Goal: Task Accomplishment & Management: Complete application form

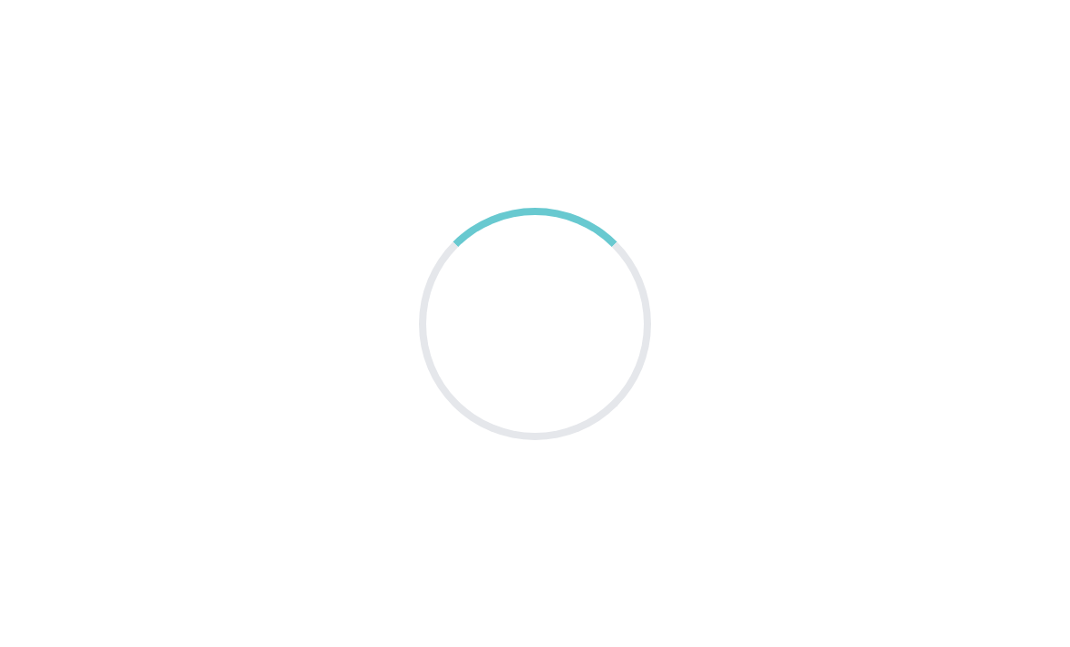
scroll to position [67, 0]
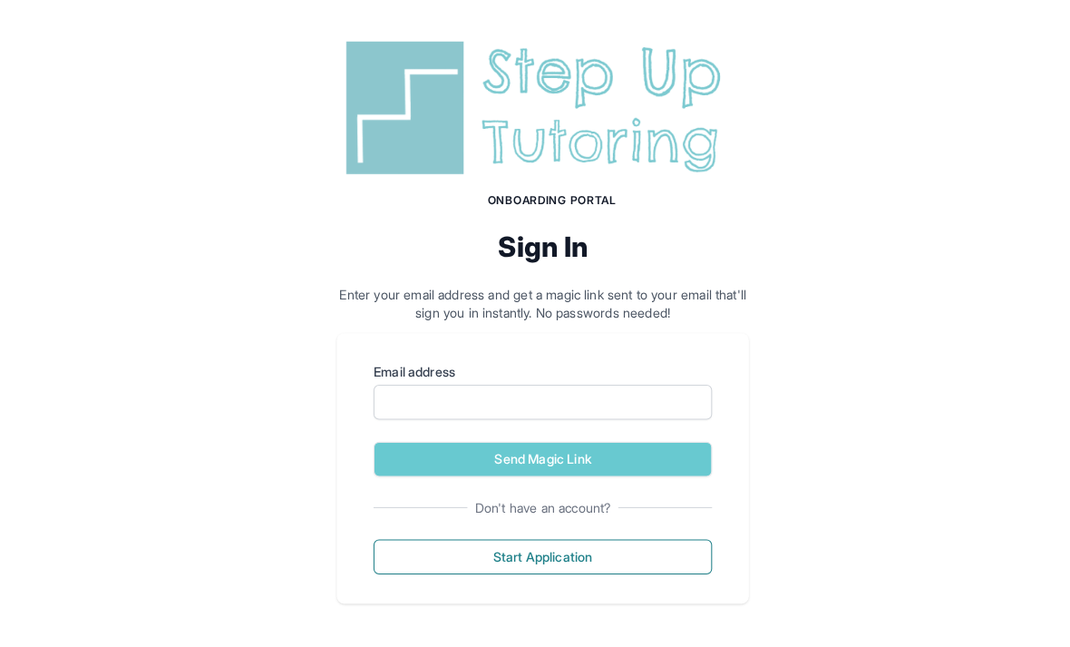
scroll to position [2, 0]
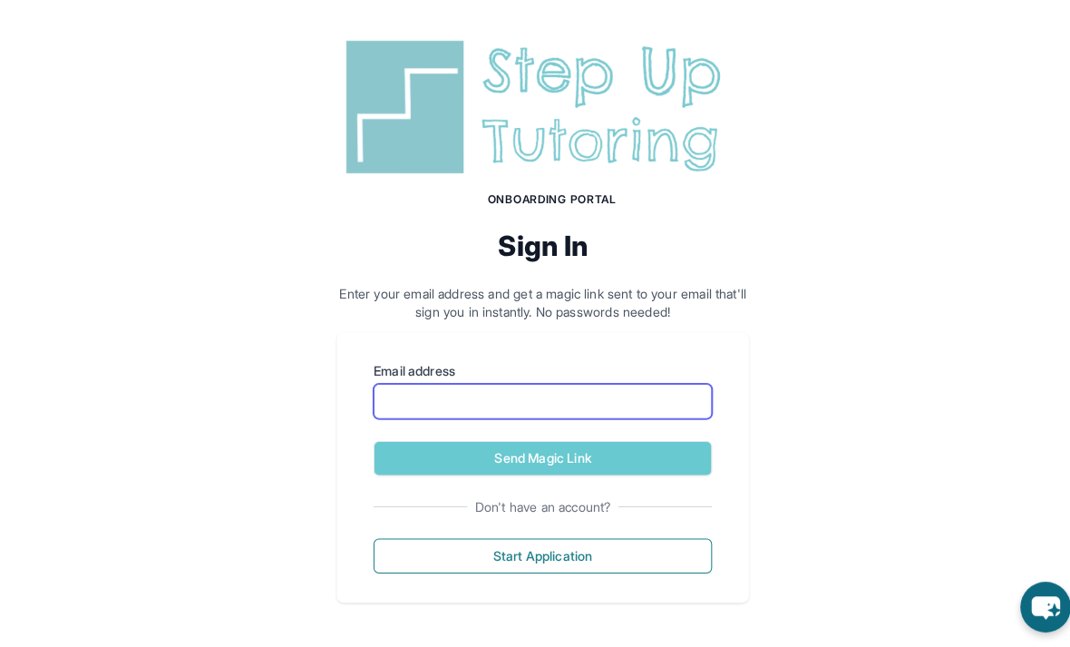
click at [572, 410] on input "Email address" at bounding box center [535, 404] width 334 height 34
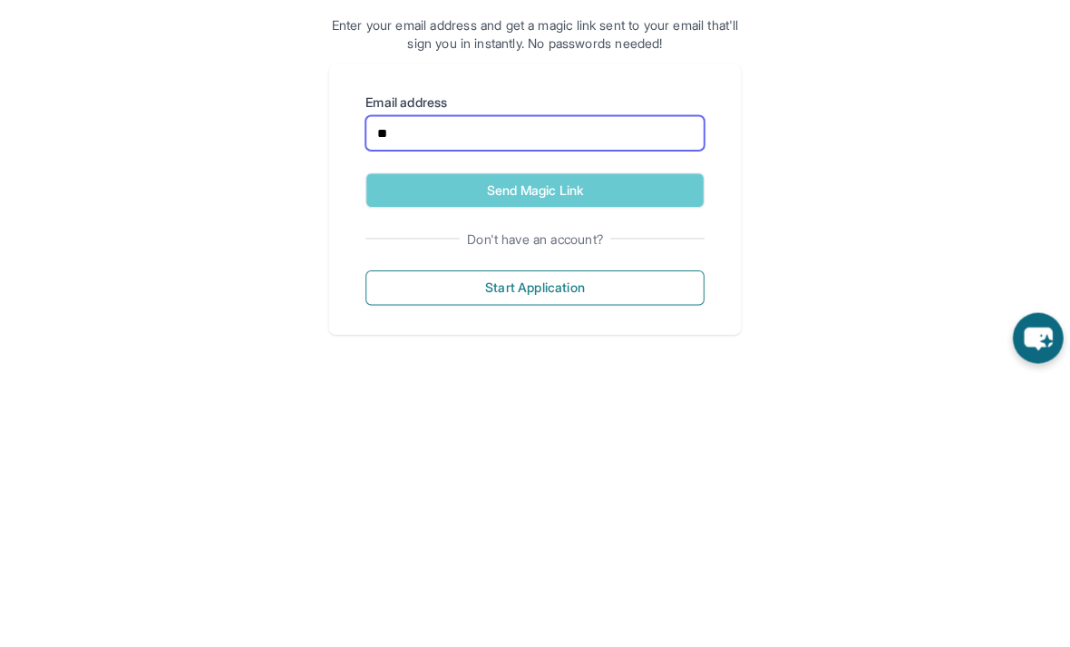
type input "*"
type input "**********"
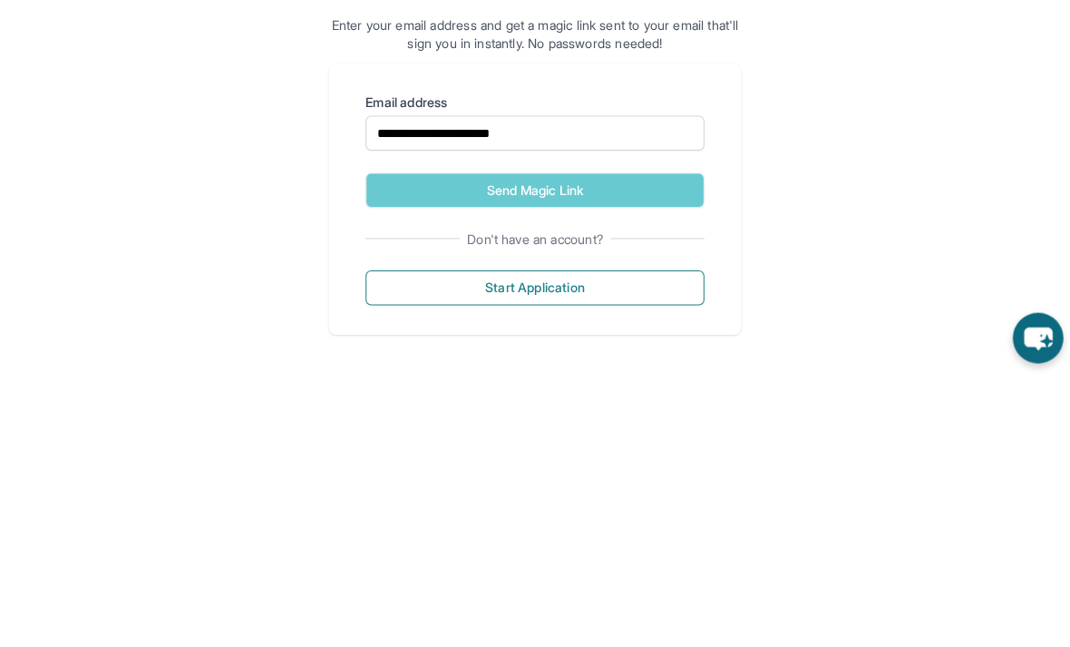
click at [383, 444] on button "Send Magic Link" at bounding box center [535, 461] width 334 height 34
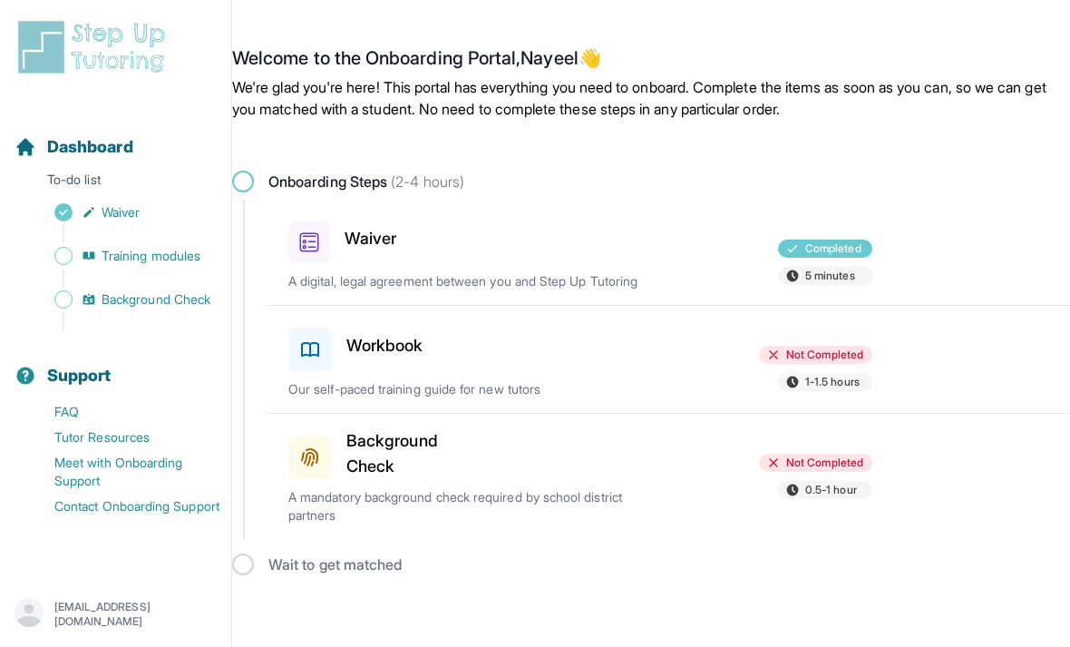
click at [287, 480] on link "Background Check Not Completed 0.5-1 hour A mandatory background check required…" at bounding box center [669, 476] width 804 height 125
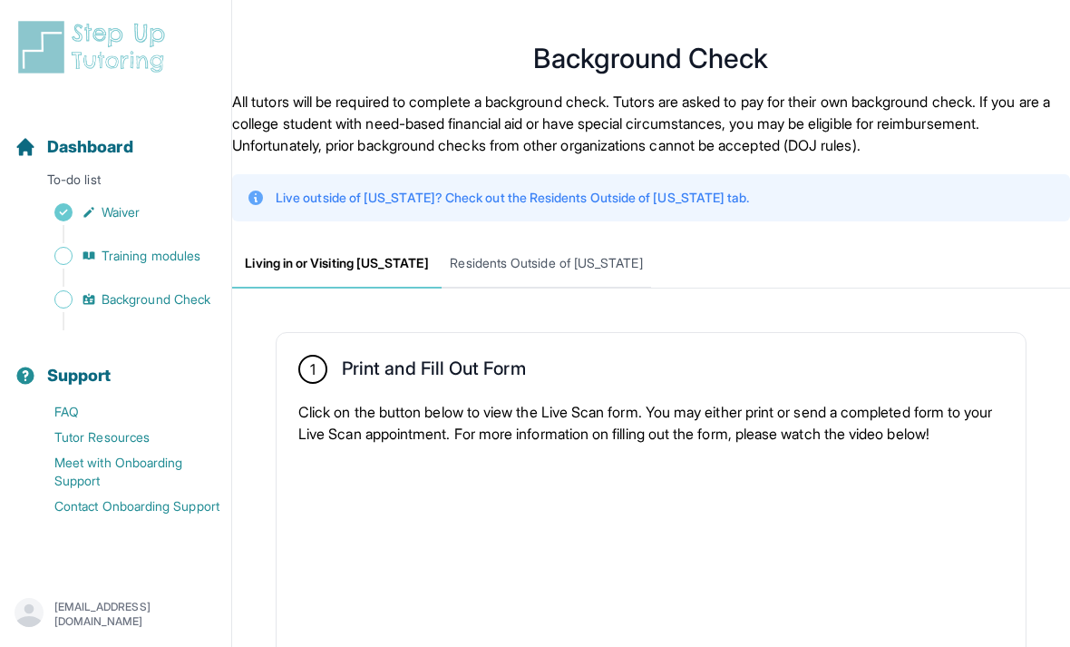
click at [92, 245] on link "Training modules" at bounding box center [123, 255] width 217 height 25
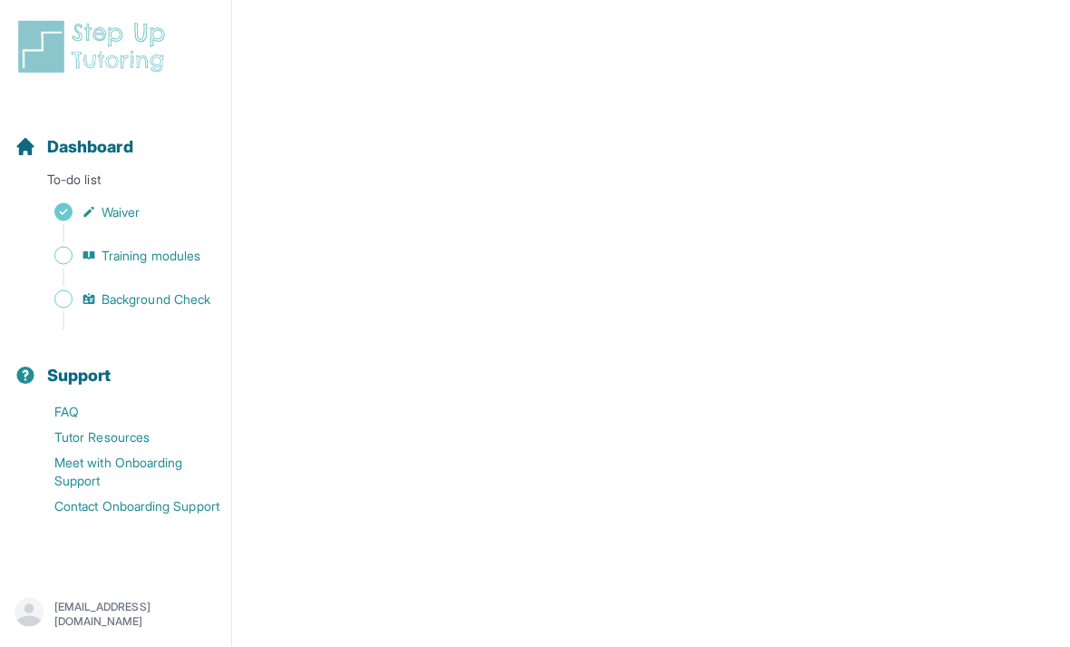
scroll to position [792, 0]
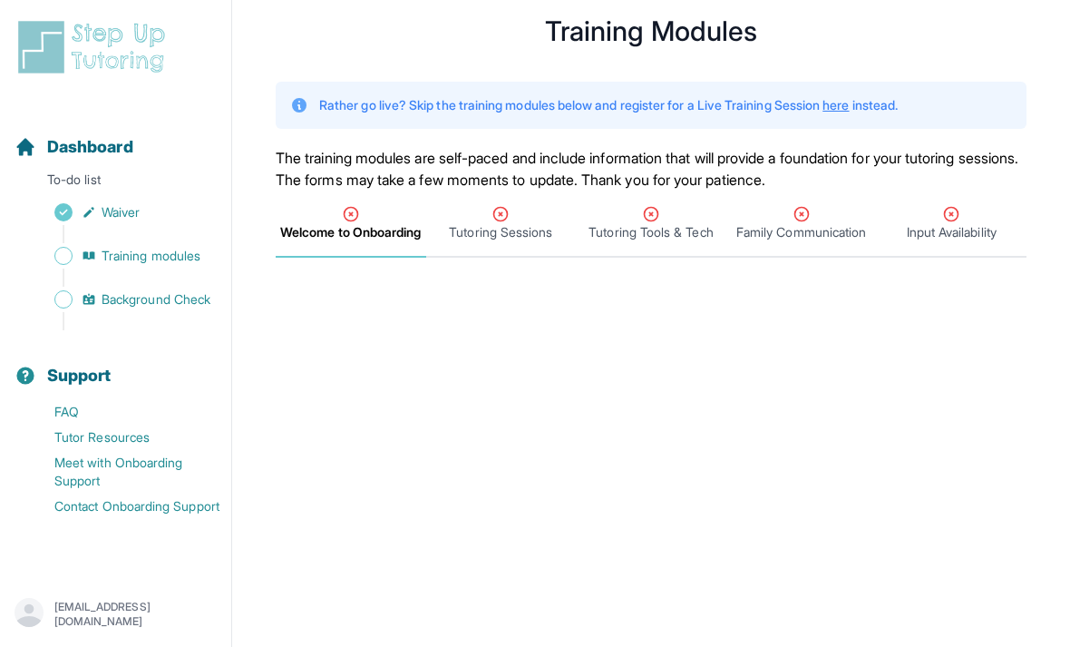
scroll to position [74, 0]
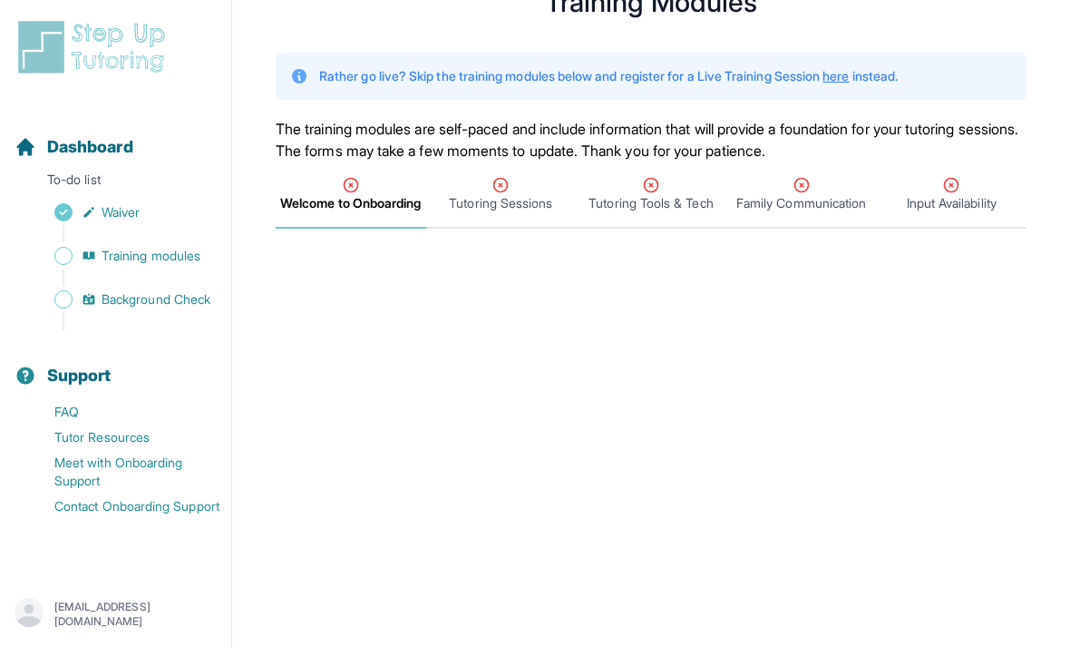
click at [512, 219] on span "Tutoring Sessions" at bounding box center [501, 194] width 151 height 67
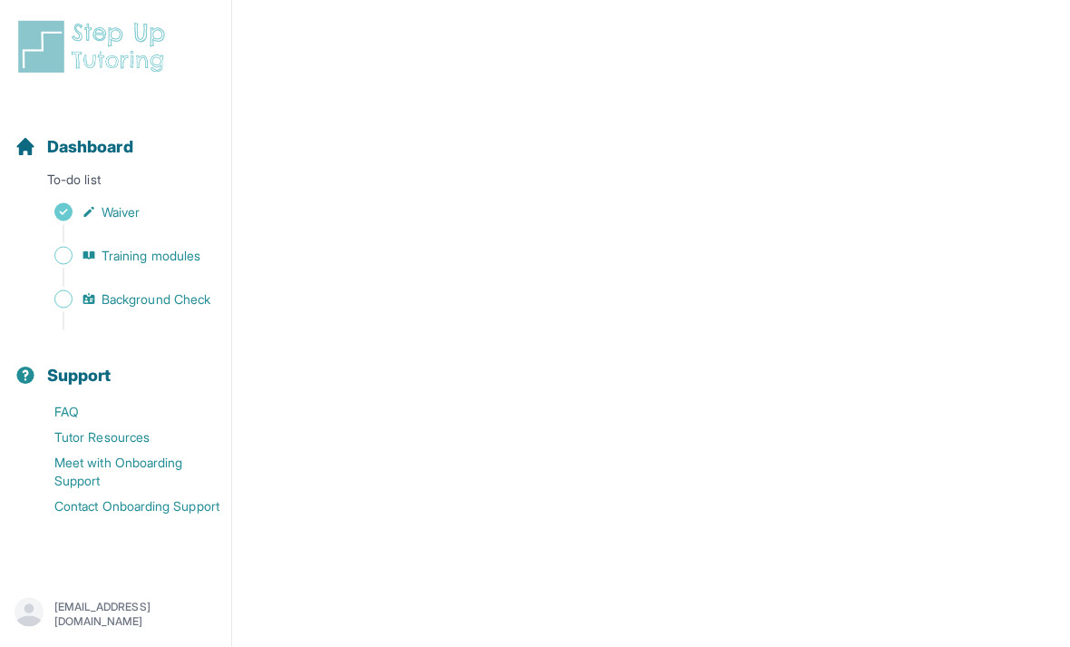
scroll to position [792, 0]
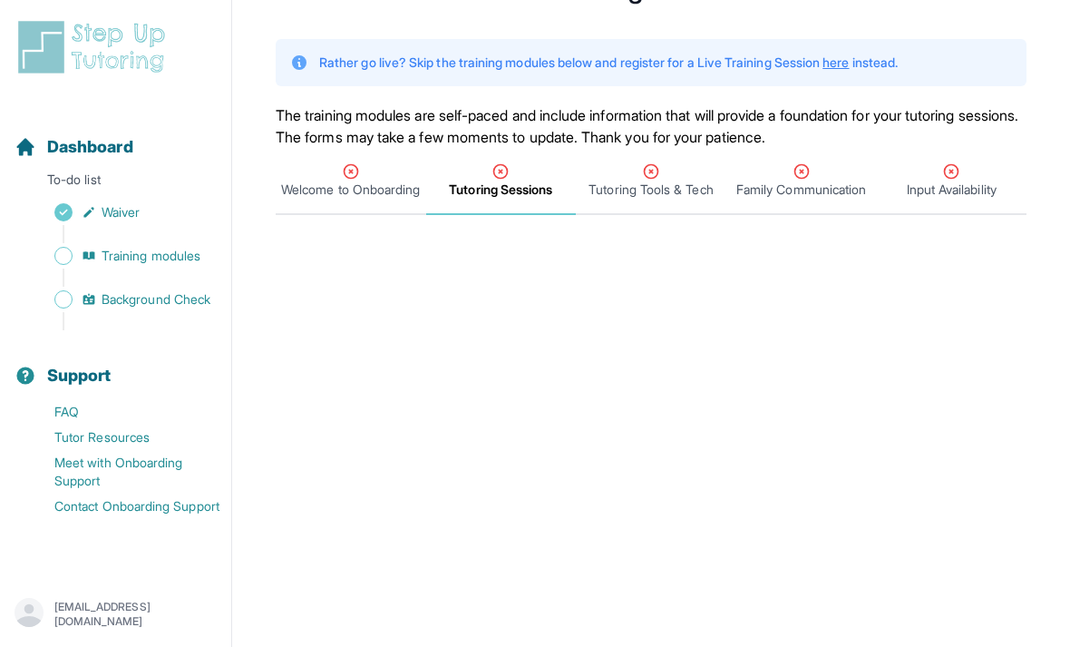
scroll to position [85, 0]
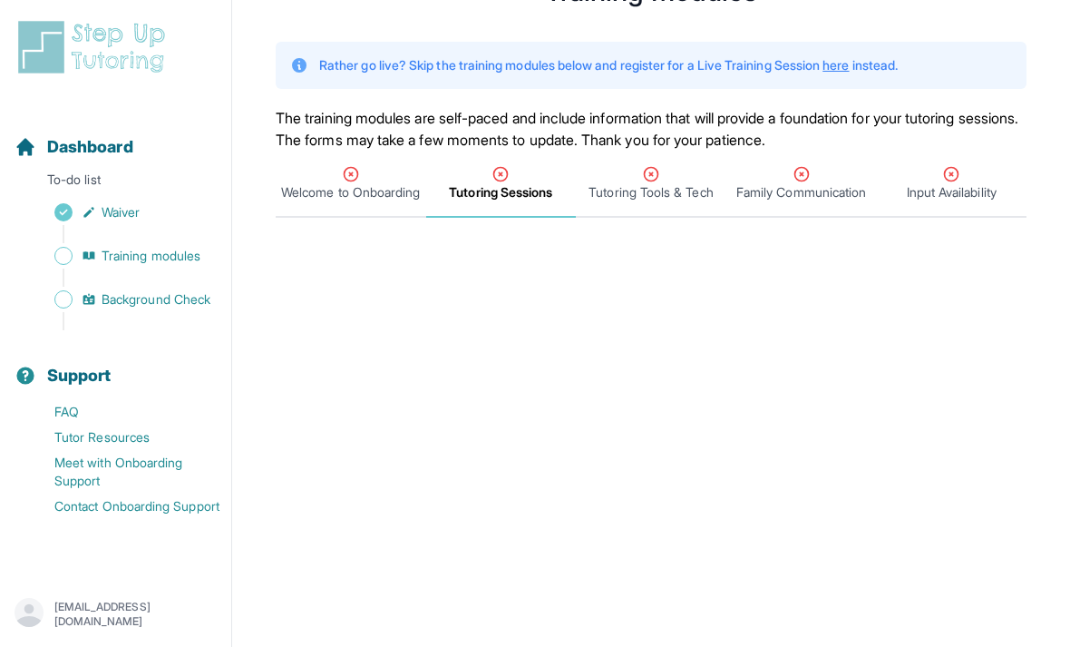
click at [658, 206] on span "Tutoring Tools & Tech" at bounding box center [651, 184] width 151 height 67
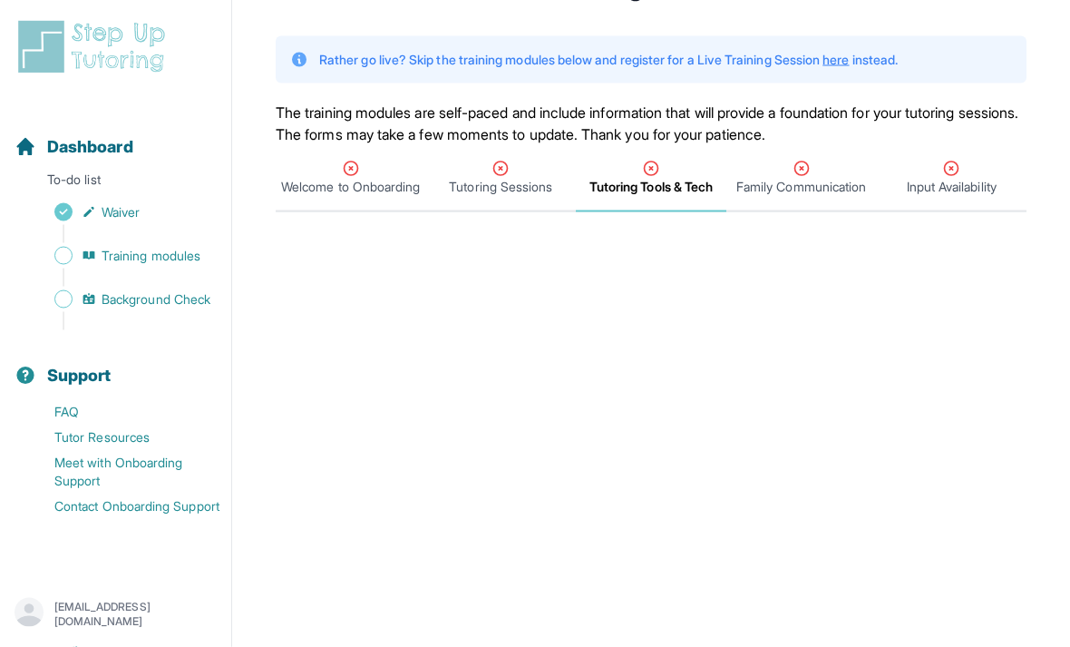
click at [126, 294] on span "Background Check" at bounding box center [156, 299] width 109 height 18
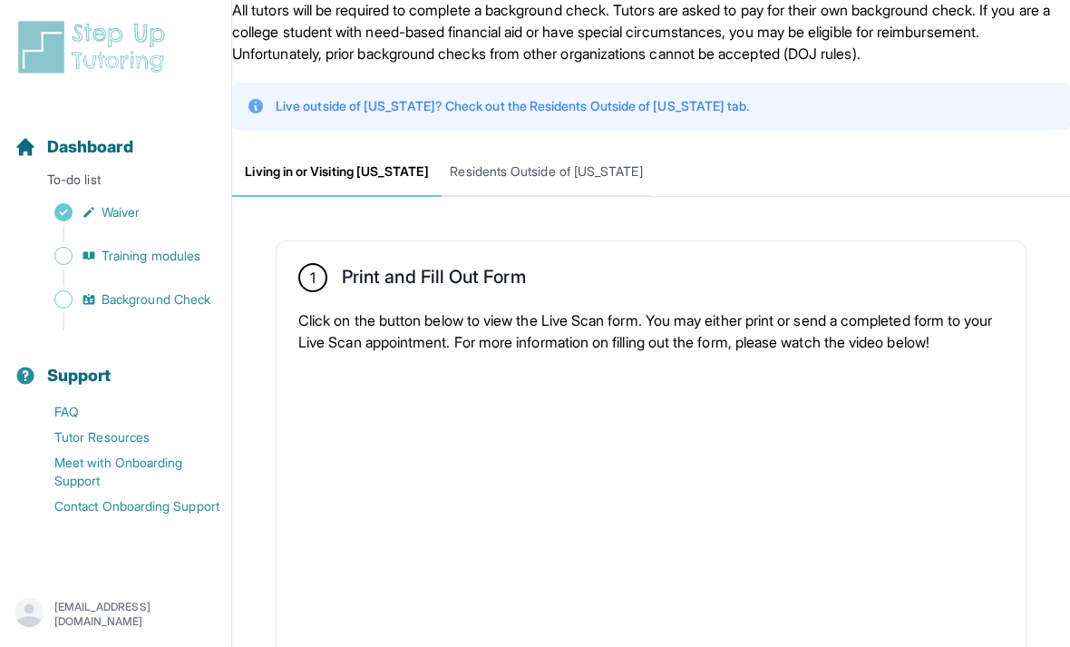
click at [488, 173] on span "Residents Outside of California" at bounding box center [547, 172] width 210 height 49
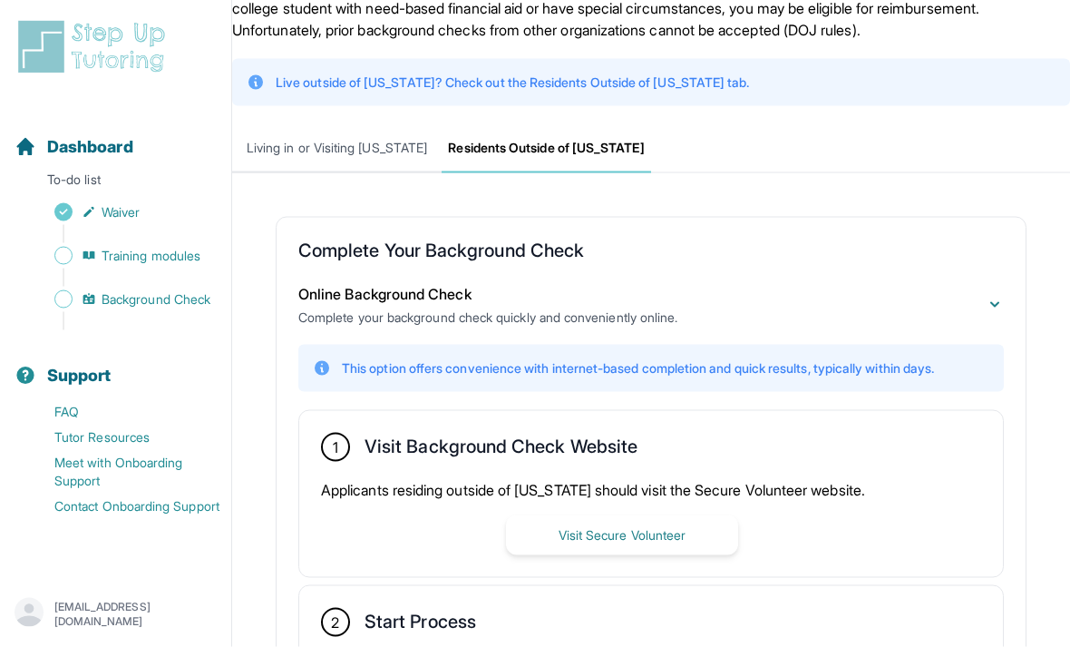
click at [287, 154] on span "Living in or Visiting California" at bounding box center [337, 148] width 210 height 49
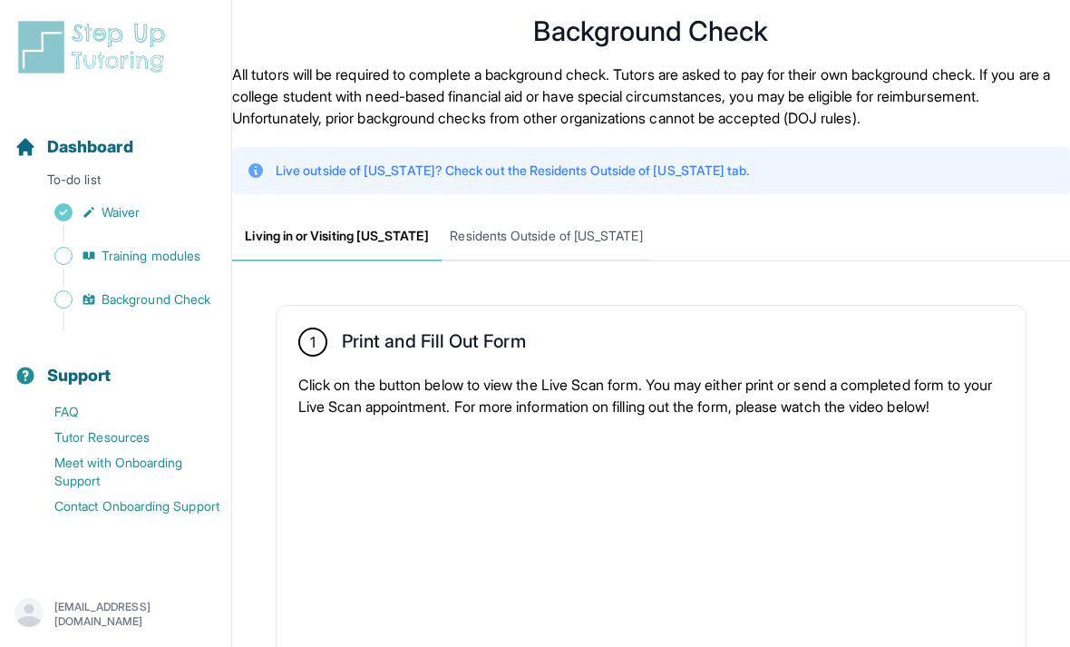
scroll to position [0, 0]
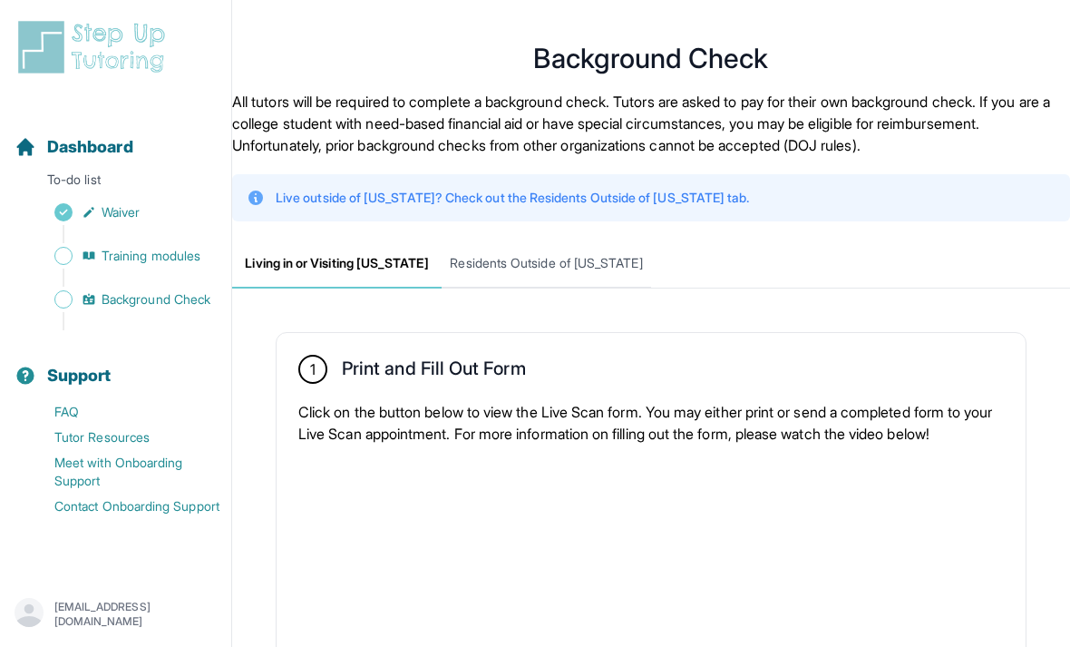
click at [69, 253] on span "Sidebar" at bounding box center [63, 256] width 18 height 18
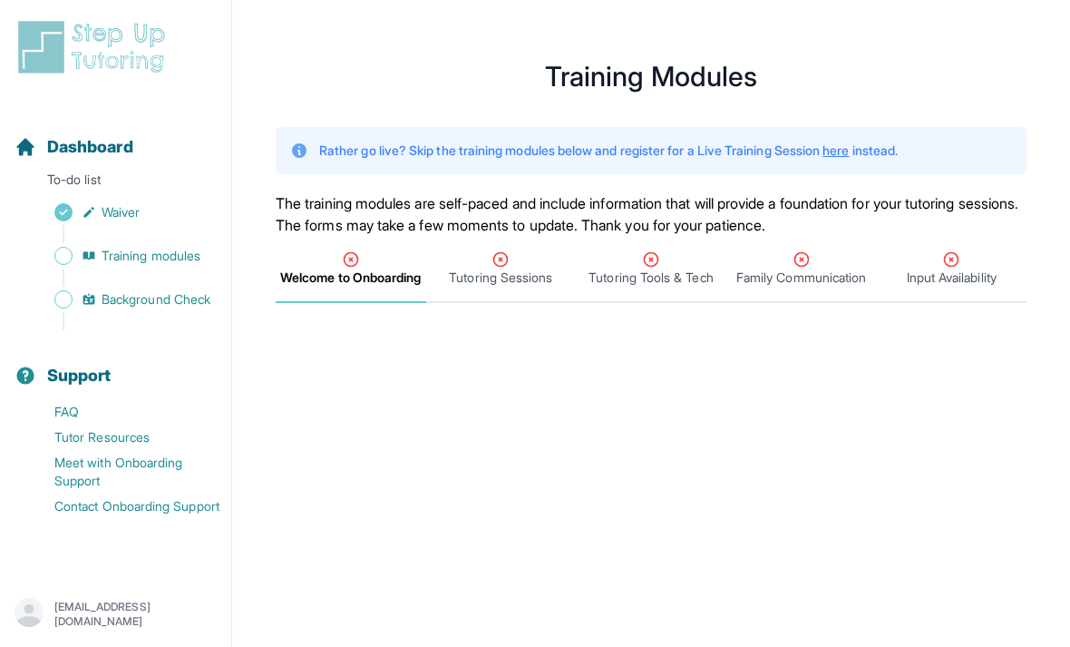
click at [699, 303] on span "Tutoring Tools & Tech" at bounding box center [651, 269] width 151 height 67
click at [850, 298] on span "Family Communication" at bounding box center [802, 269] width 151 height 67
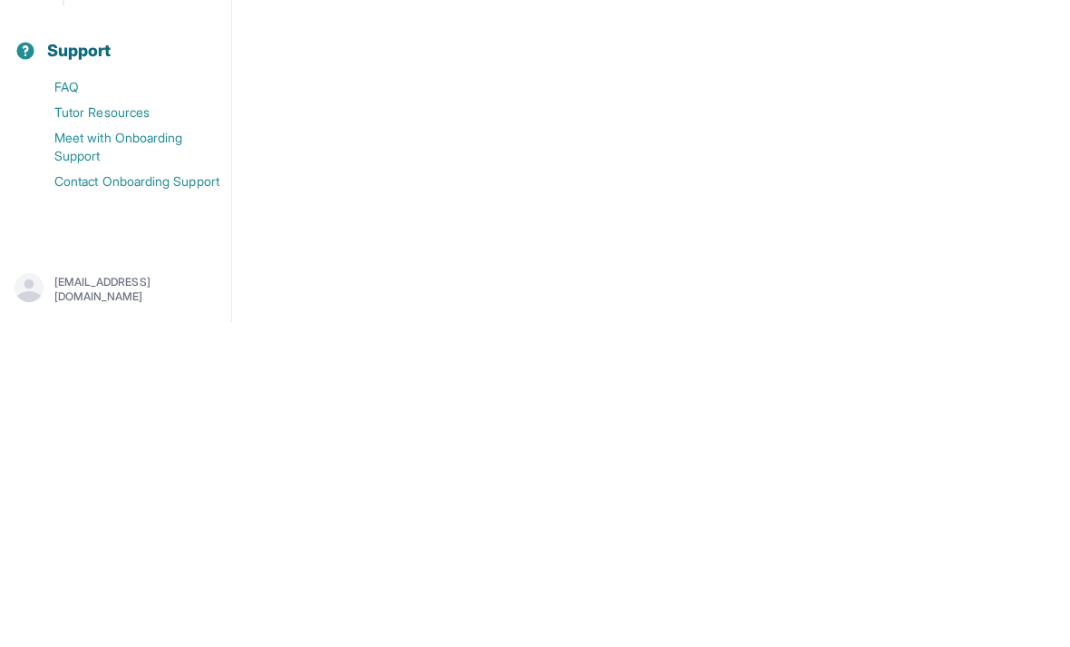
scroll to position [792, 0]
